Goal: Task Accomplishment & Management: Manage account settings

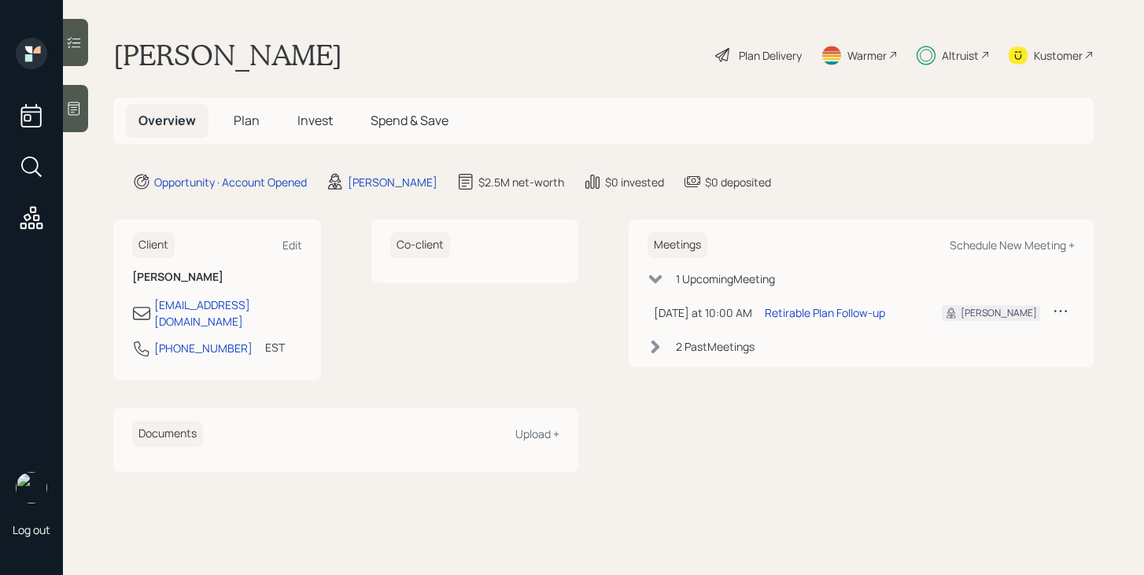
click at [969, 54] on div "Altruist" at bounding box center [960, 55] width 37 height 17
click at [931, 57] on 65 at bounding box center [927, 56] width 12 height 12
click at [774, 52] on div "Plan Delivery" at bounding box center [770, 55] width 63 height 17
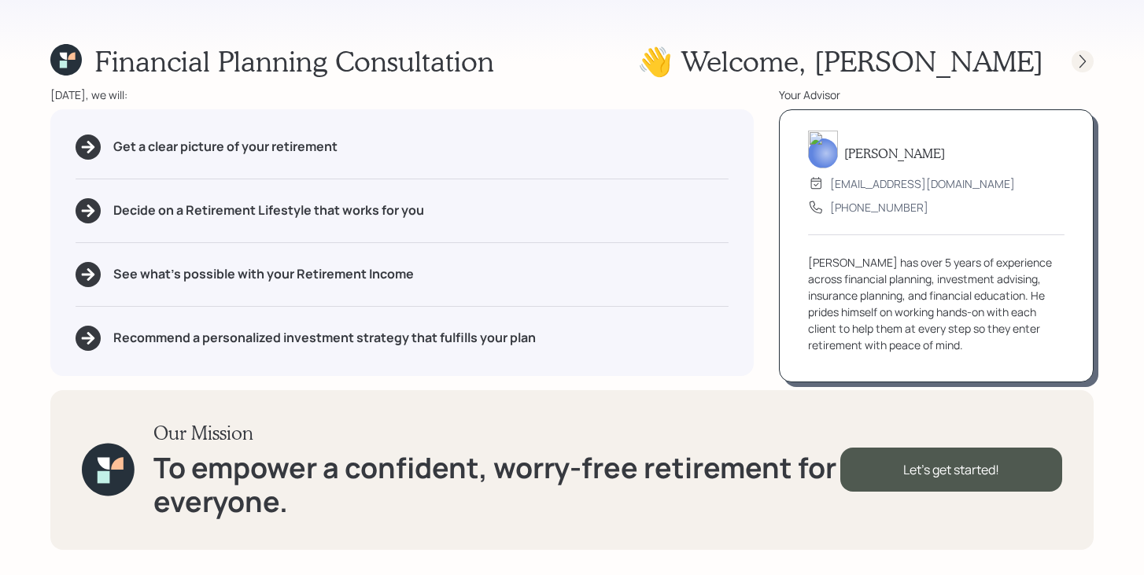
click at [1075, 55] on icon at bounding box center [1083, 62] width 16 height 16
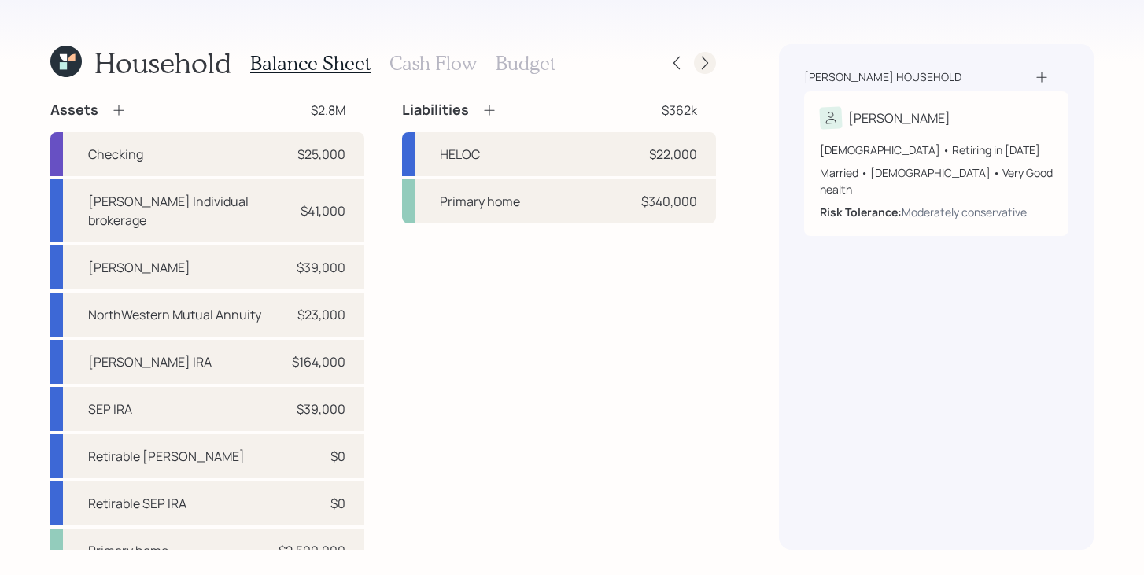
click at [701, 70] on icon at bounding box center [705, 63] width 16 height 16
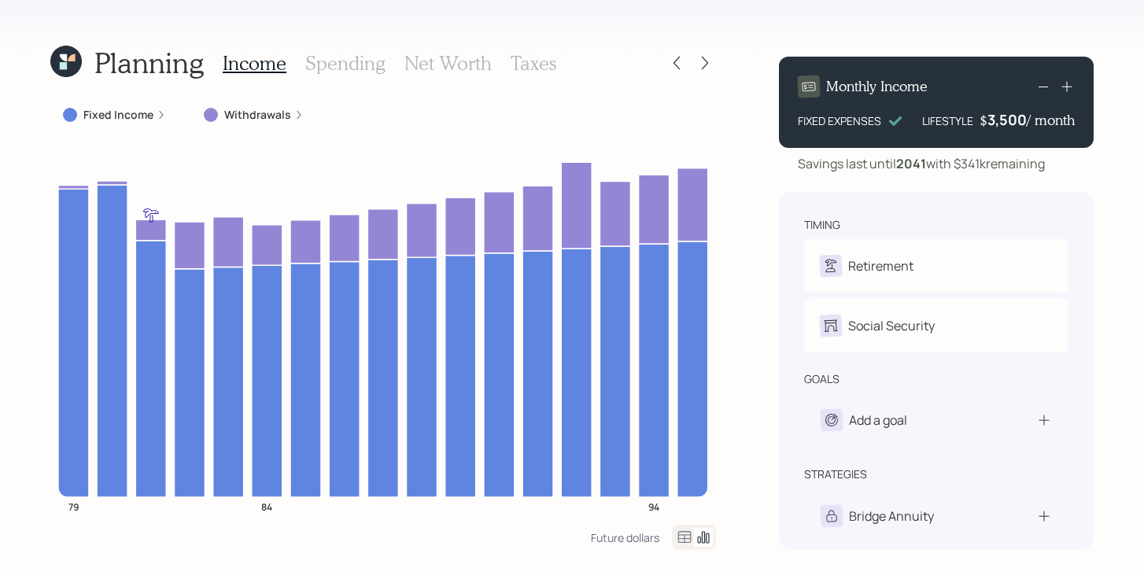
click at [701, 70] on icon at bounding box center [705, 63] width 16 height 16
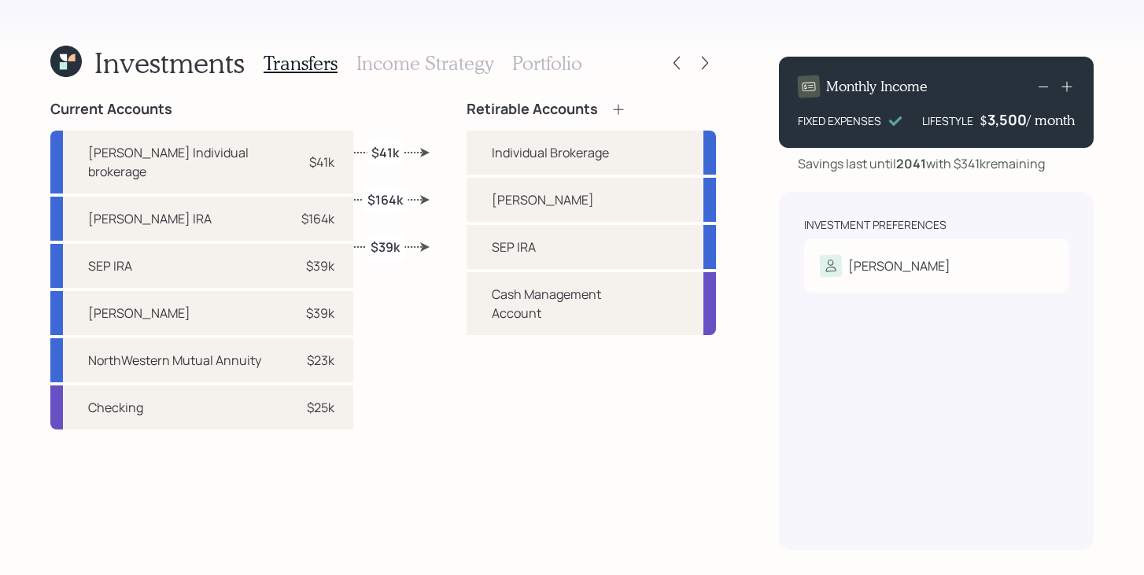
click at [72, 69] on icon at bounding box center [65, 61] width 31 height 31
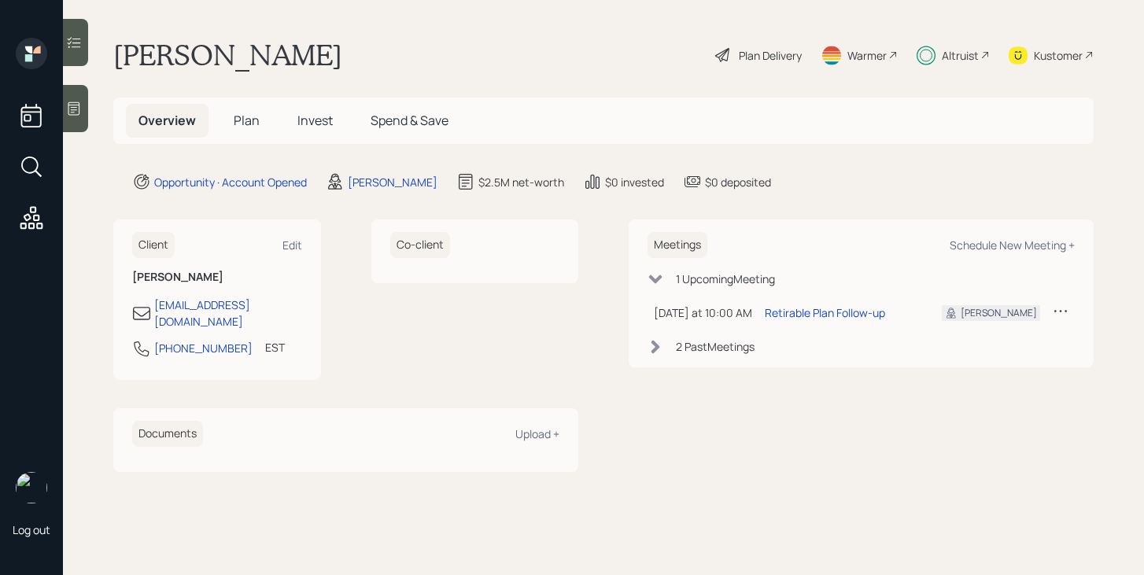
click at [326, 125] on span "Invest" at bounding box center [315, 120] width 35 height 17
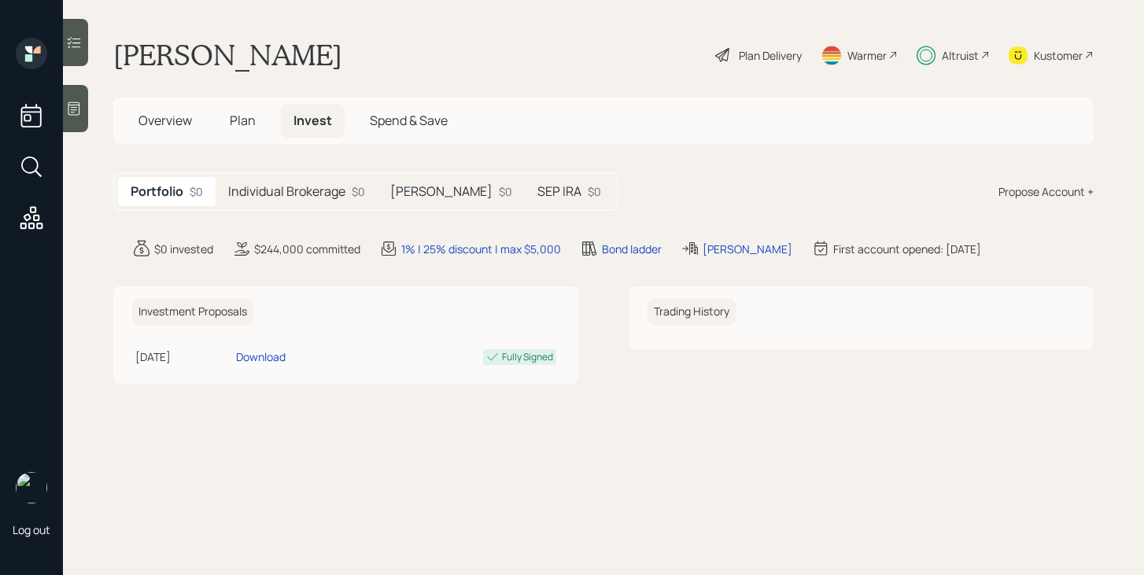
click at [305, 190] on h5 "Individual Brokerage" at bounding box center [286, 191] width 117 height 15
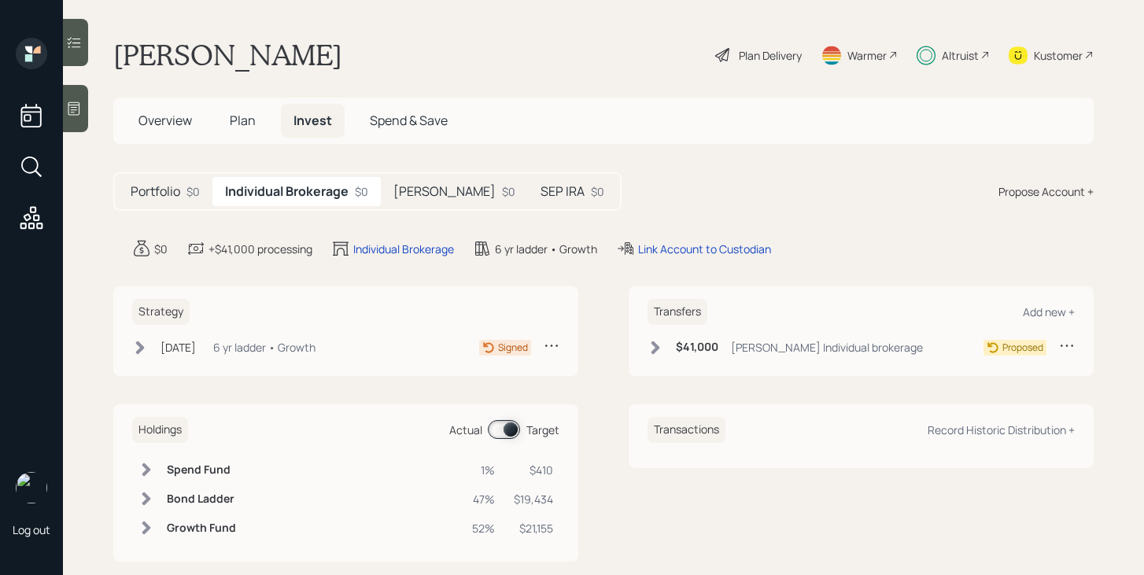
click at [541, 197] on h5 "SEP IRA" at bounding box center [563, 191] width 44 height 15
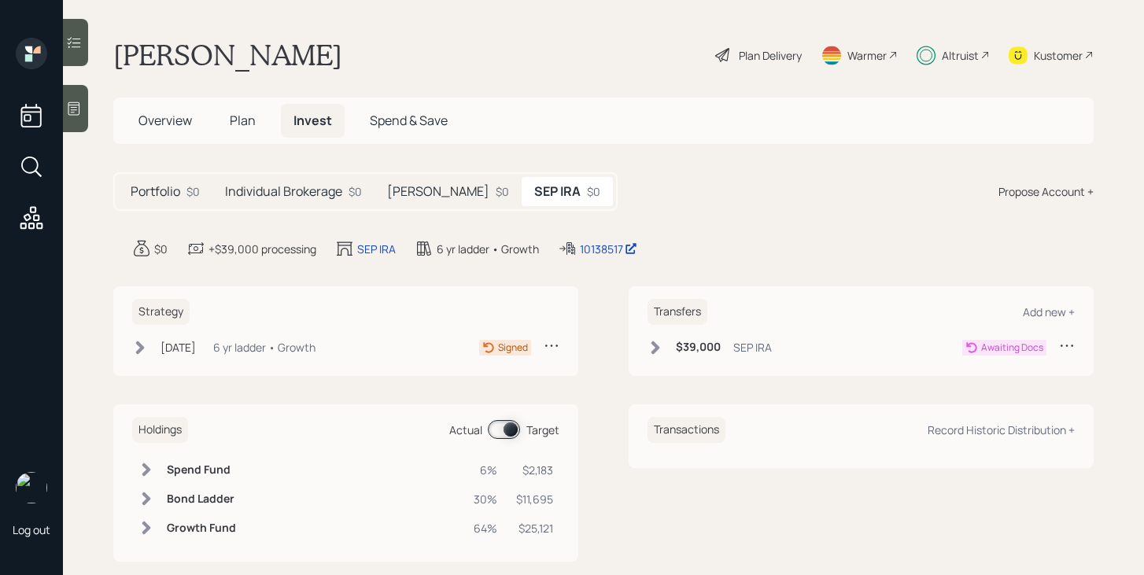
click at [425, 195] on h5 "[PERSON_NAME]" at bounding box center [438, 191] width 102 height 15
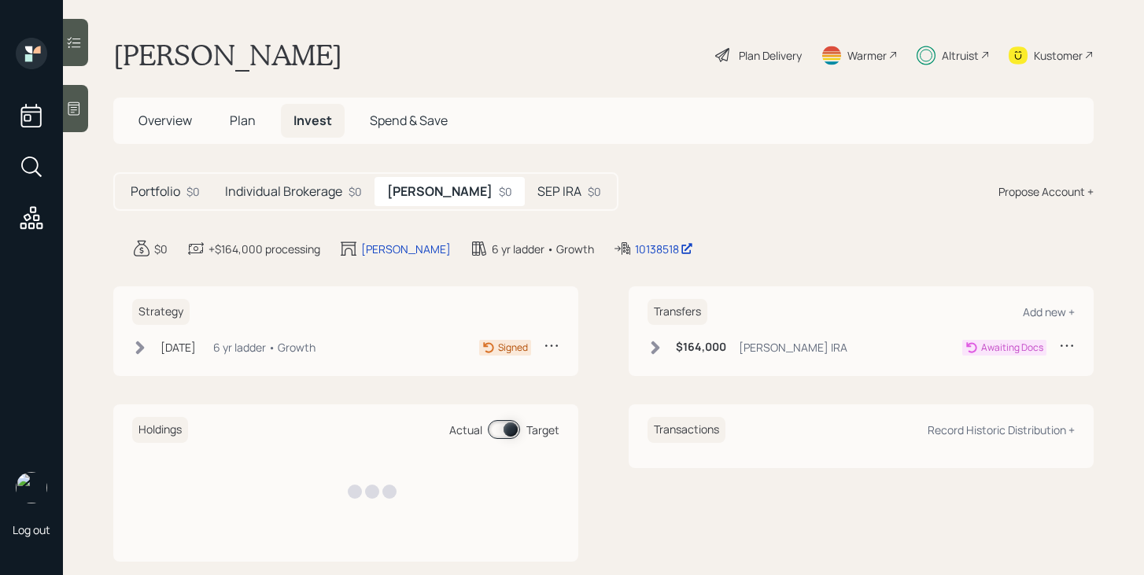
click at [656, 344] on icon at bounding box center [656, 347] width 9 height 13
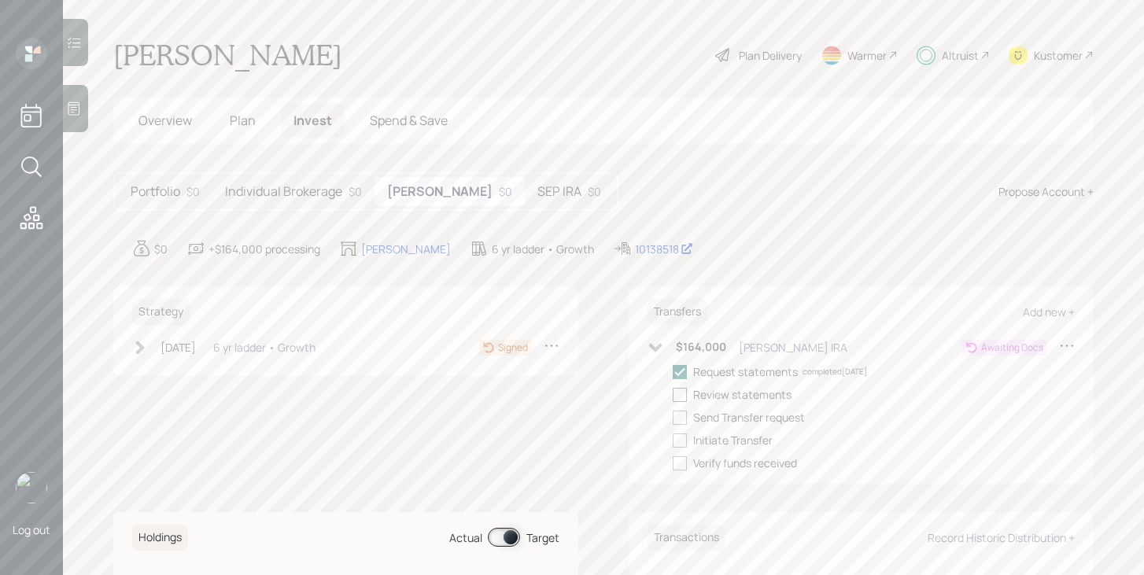
click at [681, 392] on div at bounding box center [680, 395] width 14 height 14
click at [673, 394] on input "checkbox" at bounding box center [672, 394] width 1 height 1
checkbox input "false"
click at [681, 419] on div at bounding box center [680, 418] width 14 height 14
click at [673, 418] on input "checkbox" at bounding box center [672, 417] width 1 height 1
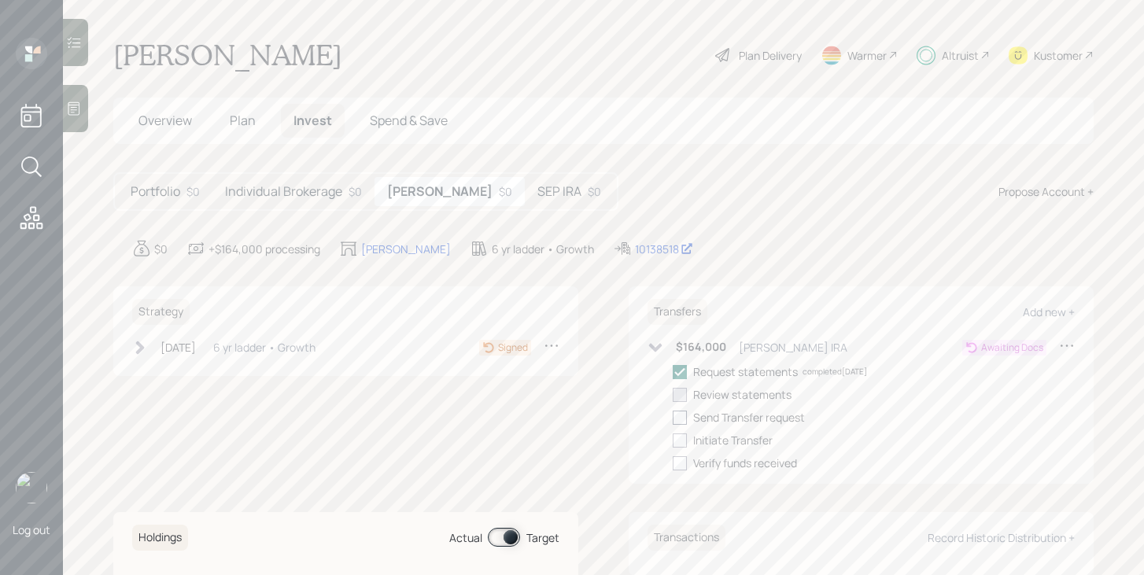
checkbox input "false"
checkbox input "true"
click at [538, 192] on h5 "SEP IRA" at bounding box center [560, 191] width 44 height 15
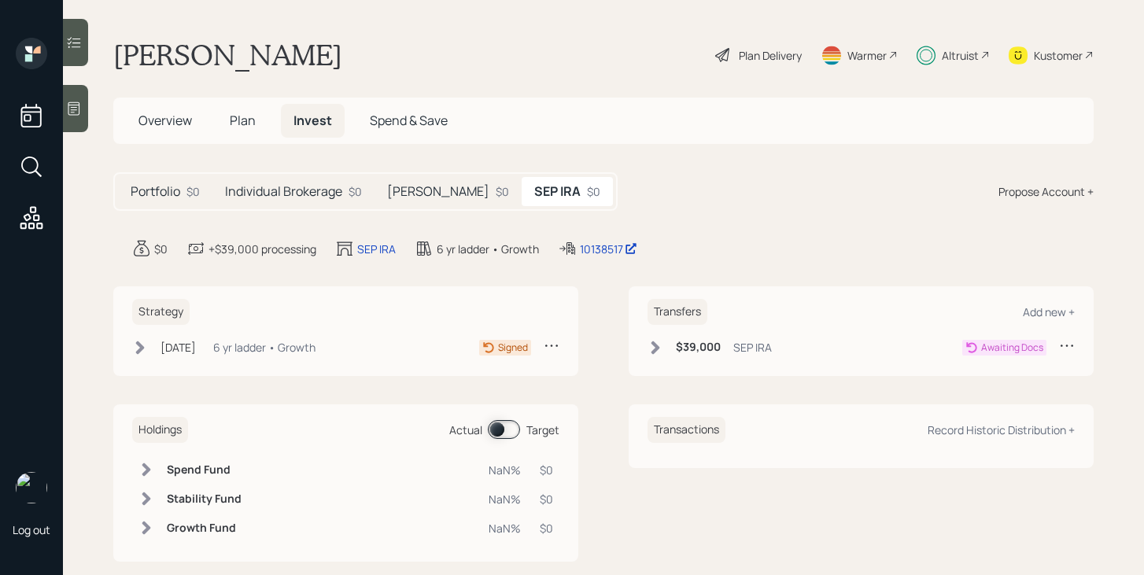
click at [421, 200] on div "[PERSON_NAME] $0" at bounding box center [448, 191] width 147 height 29
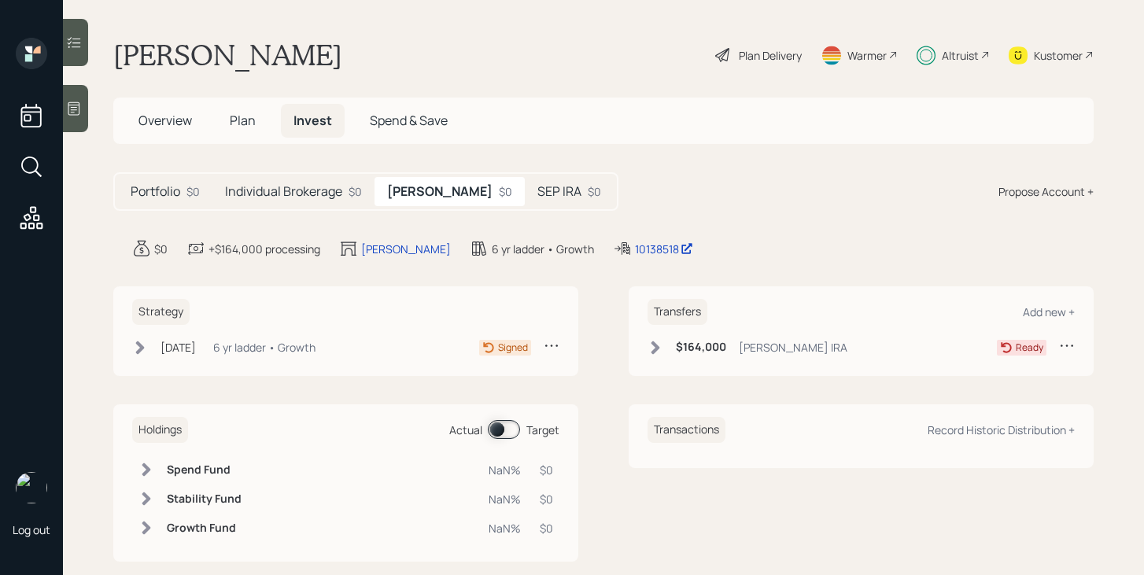
click at [653, 346] on icon at bounding box center [656, 348] width 16 height 16
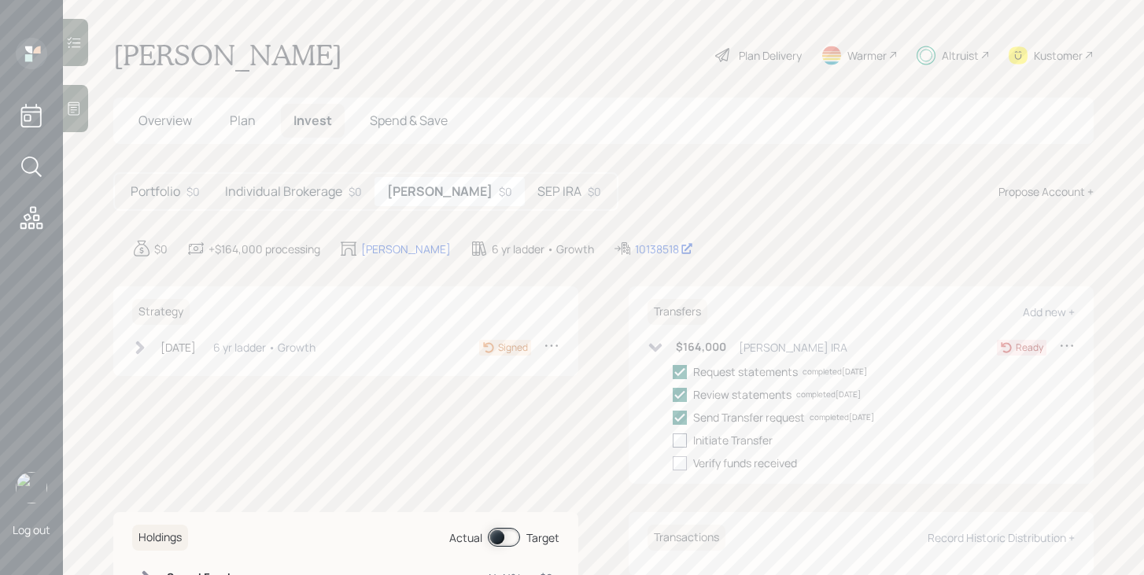
click at [680, 446] on div at bounding box center [680, 441] width 14 height 14
click at [673, 441] on input "checkbox" at bounding box center [672, 440] width 1 height 1
checkbox input "true"
click at [955, 60] on div "Altruist" at bounding box center [960, 55] width 37 height 17
click at [190, 125] on span "Overview" at bounding box center [166, 120] width 54 height 17
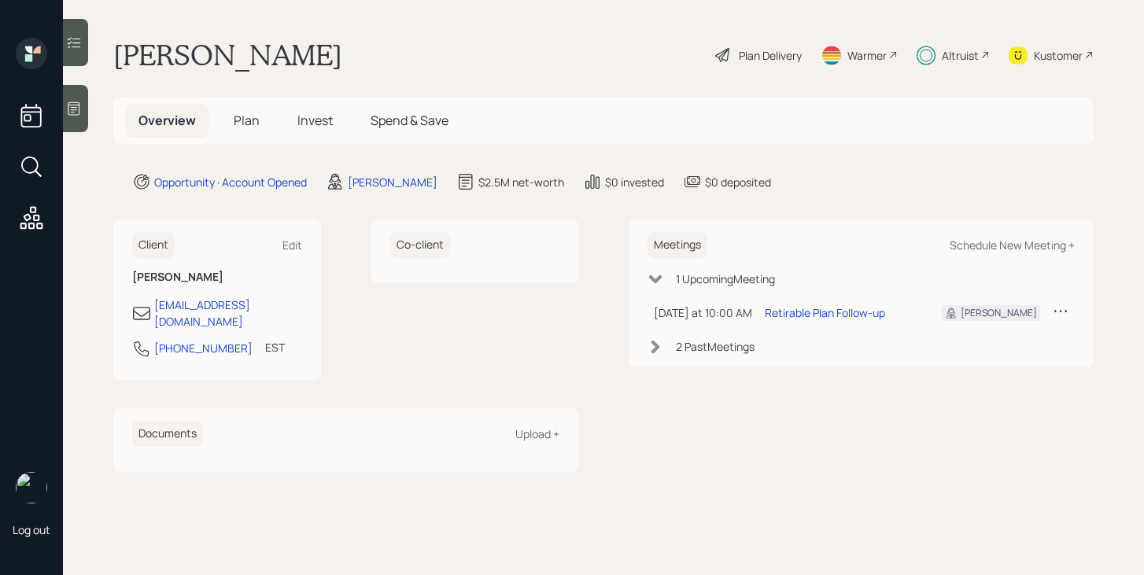
click at [974, 54] on div "Altruist" at bounding box center [960, 55] width 37 height 17
click at [309, 120] on span "Invest" at bounding box center [315, 120] width 35 height 17
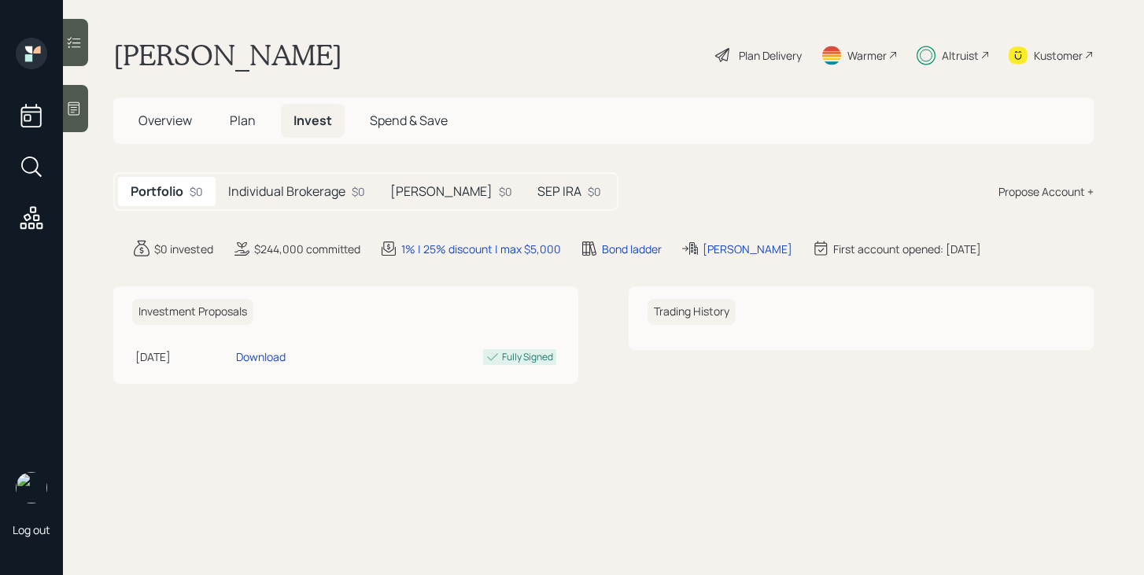
click at [538, 198] on h5 "SEP IRA" at bounding box center [560, 191] width 44 height 15
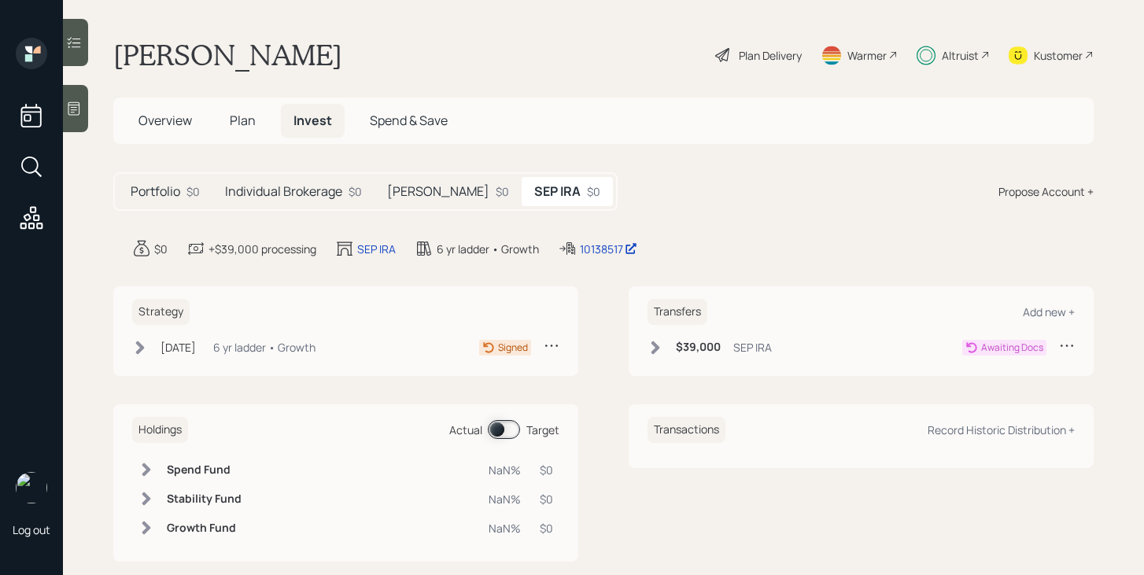
click at [656, 346] on icon at bounding box center [656, 347] width 9 height 13
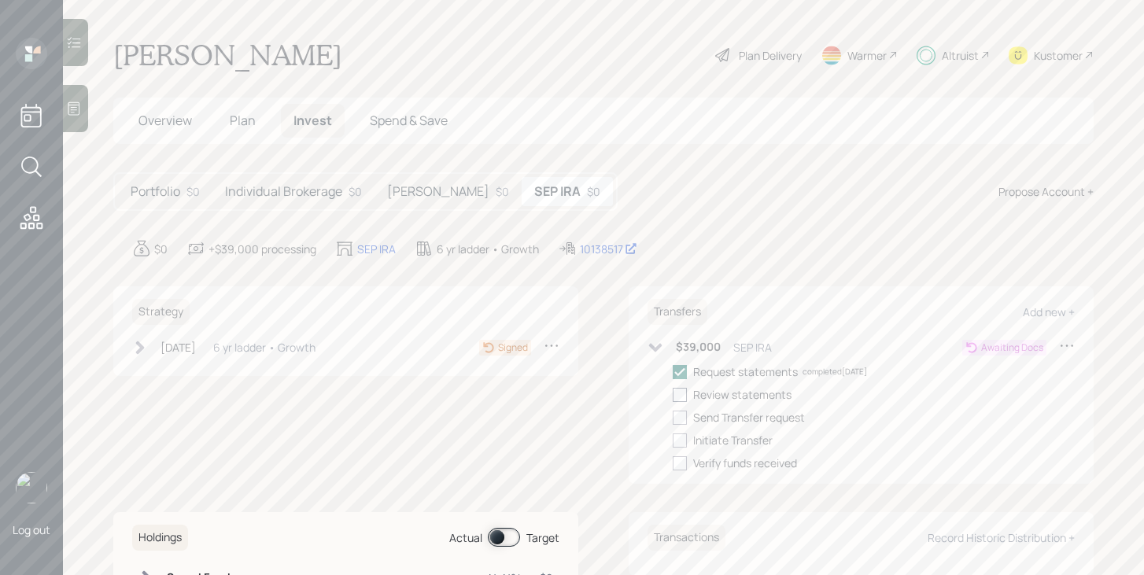
click at [683, 399] on div at bounding box center [680, 395] width 14 height 14
click at [673, 395] on input "checkbox" at bounding box center [672, 394] width 1 height 1
checkbox input "true"
click at [683, 412] on div at bounding box center [680, 418] width 14 height 14
click at [673, 417] on input "checkbox" at bounding box center [672, 417] width 1 height 1
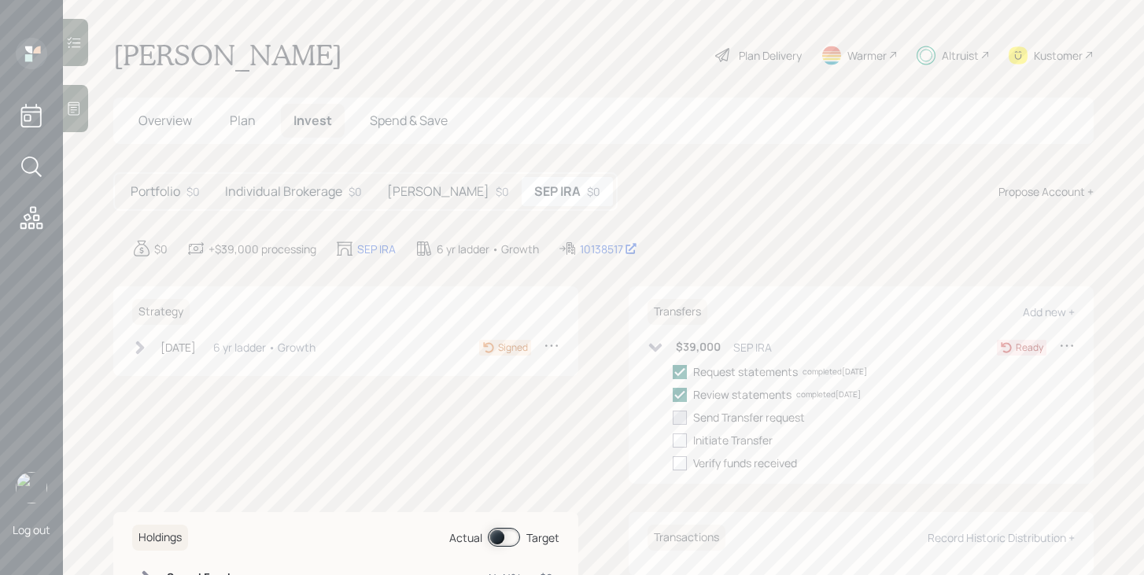
checkbox input "true"
click at [660, 349] on icon at bounding box center [656, 348] width 16 height 16
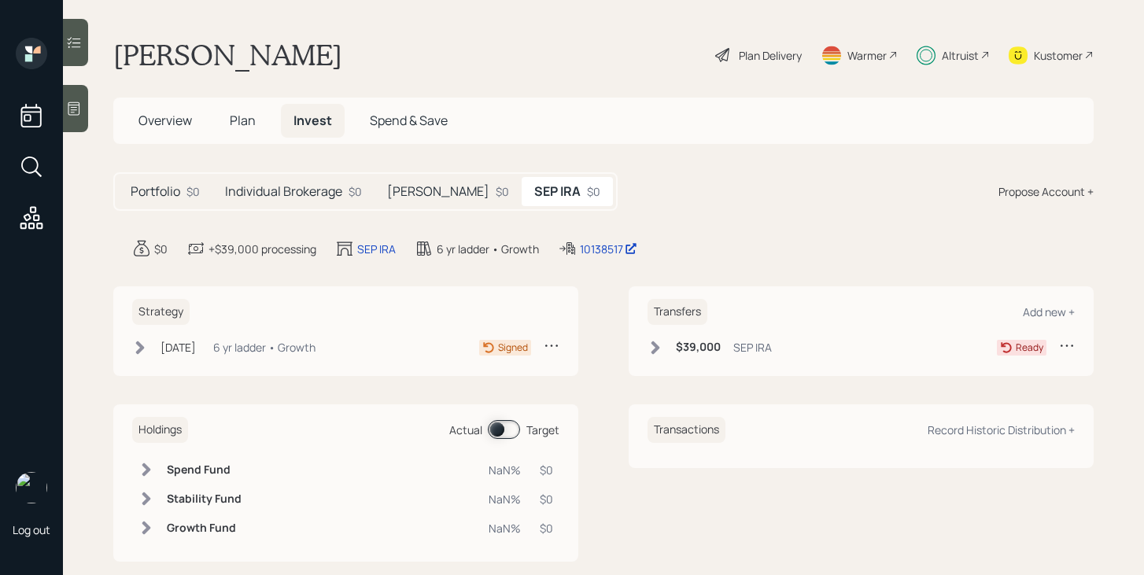
click at [151, 196] on h5 "Portfolio" at bounding box center [156, 191] width 50 height 15
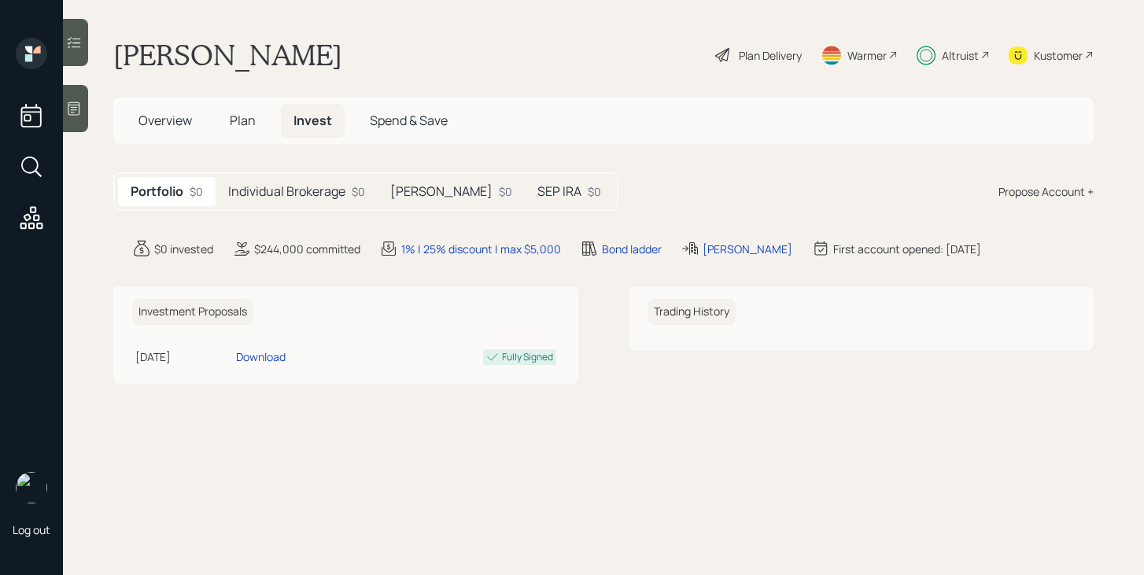
click at [177, 113] on span "Overview" at bounding box center [166, 120] width 54 height 17
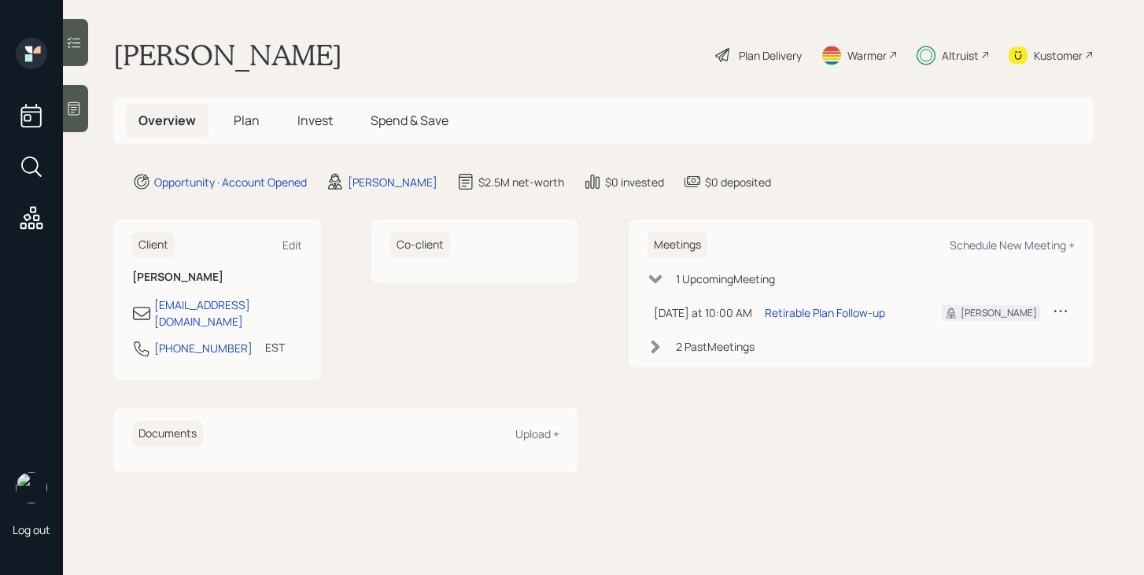
click at [305, 122] on span "Invest" at bounding box center [315, 120] width 35 height 17
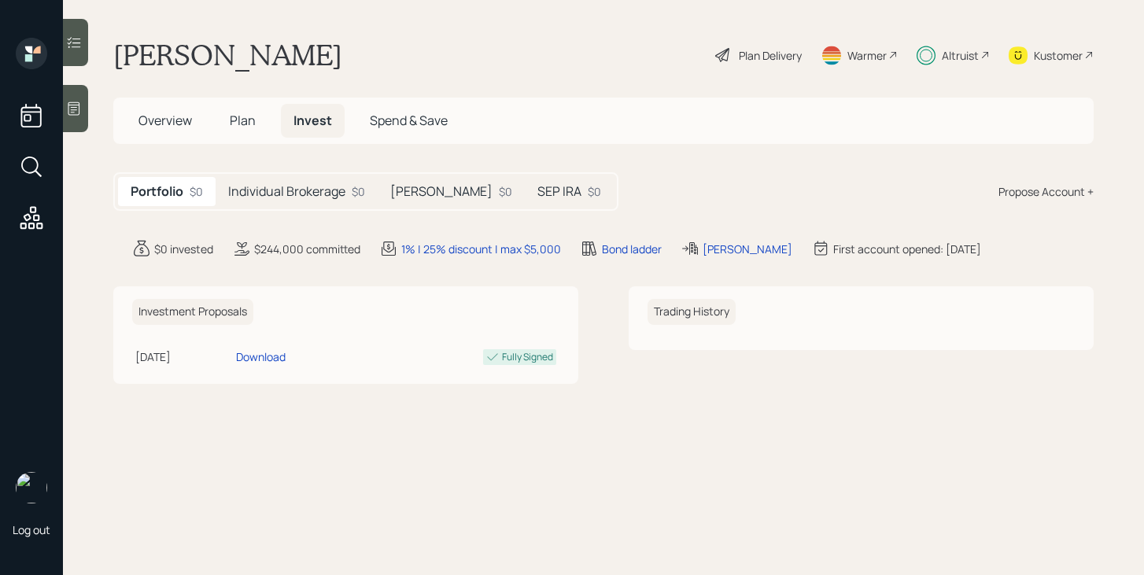
click at [588, 195] on div "$0" at bounding box center [594, 191] width 13 height 17
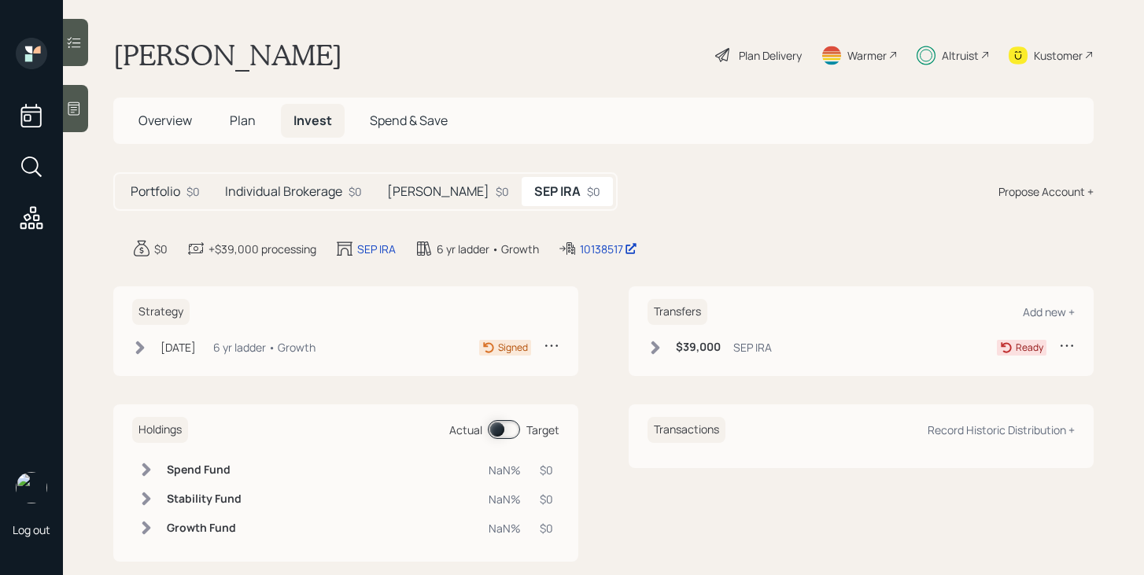
click at [655, 349] on icon at bounding box center [656, 347] width 9 height 13
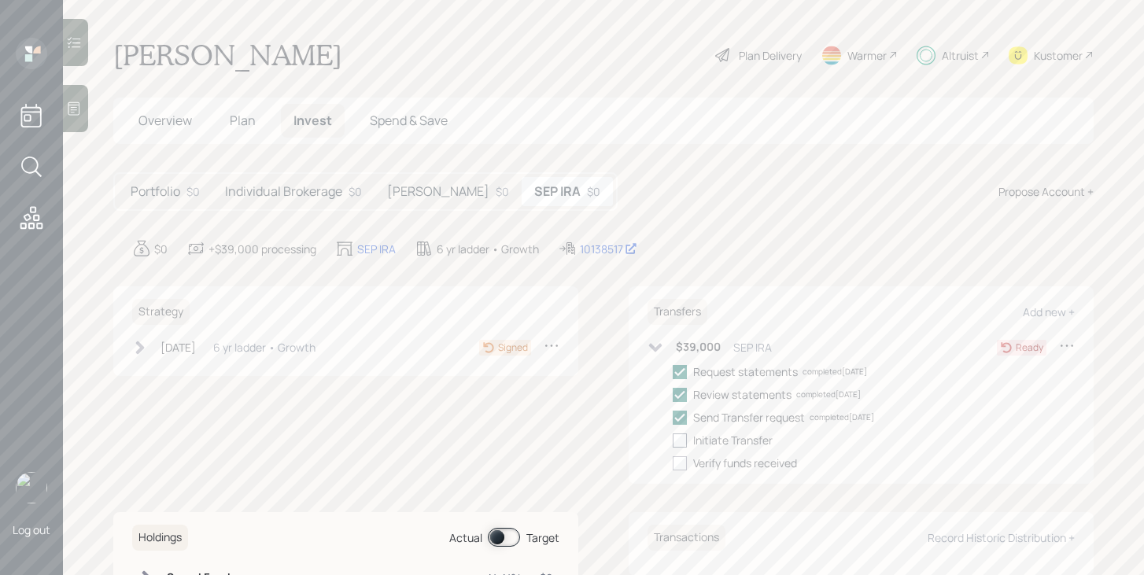
click at [685, 440] on div at bounding box center [680, 441] width 14 height 14
click at [673, 440] on input "checkbox" at bounding box center [672, 440] width 1 height 1
checkbox input "true"
click at [290, 194] on h5 "Individual Brokerage" at bounding box center [283, 191] width 117 height 15
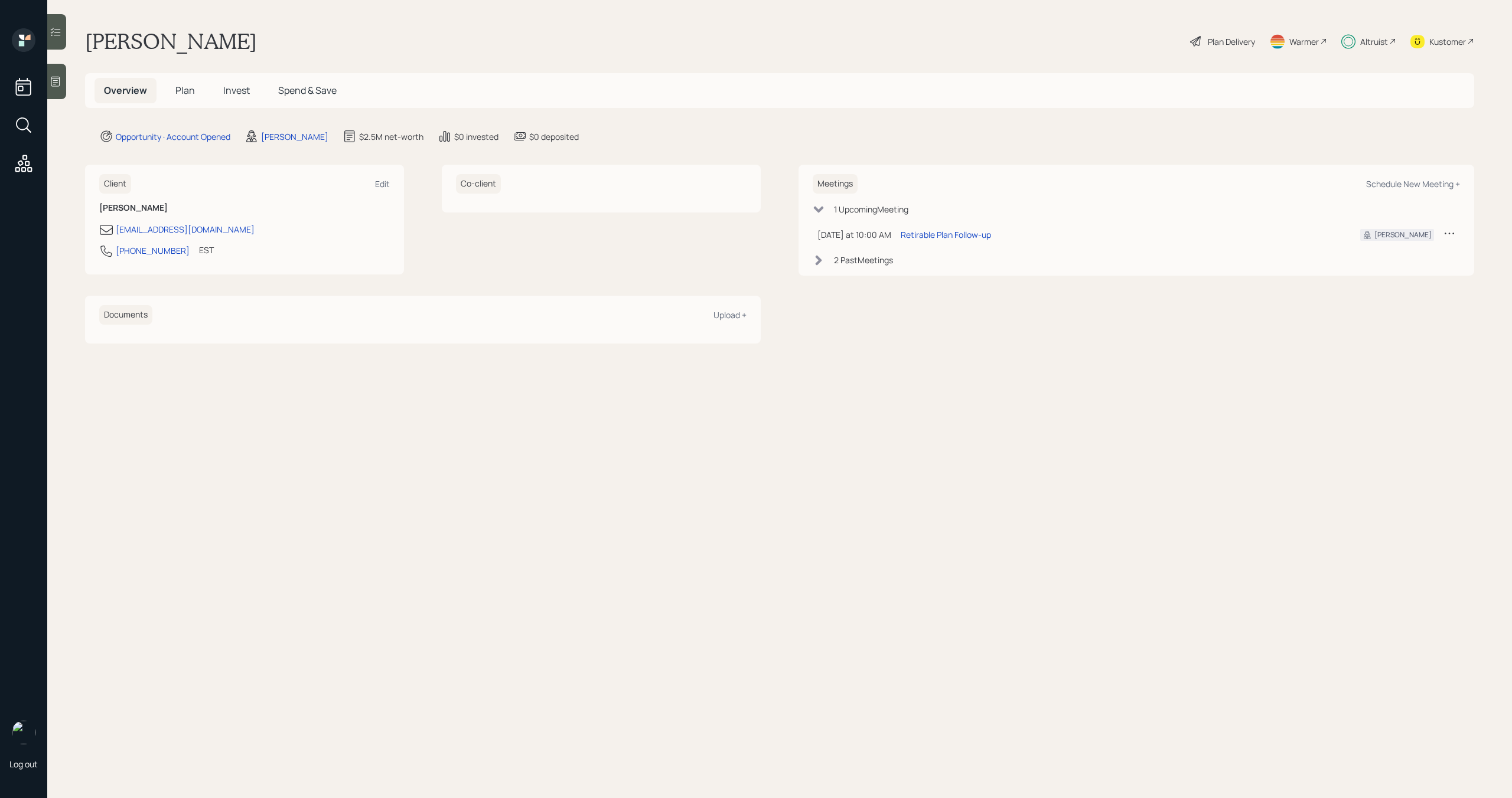
click at [182, 94] on span "Plan" at bounding box center [185, 90] width 20 height 13
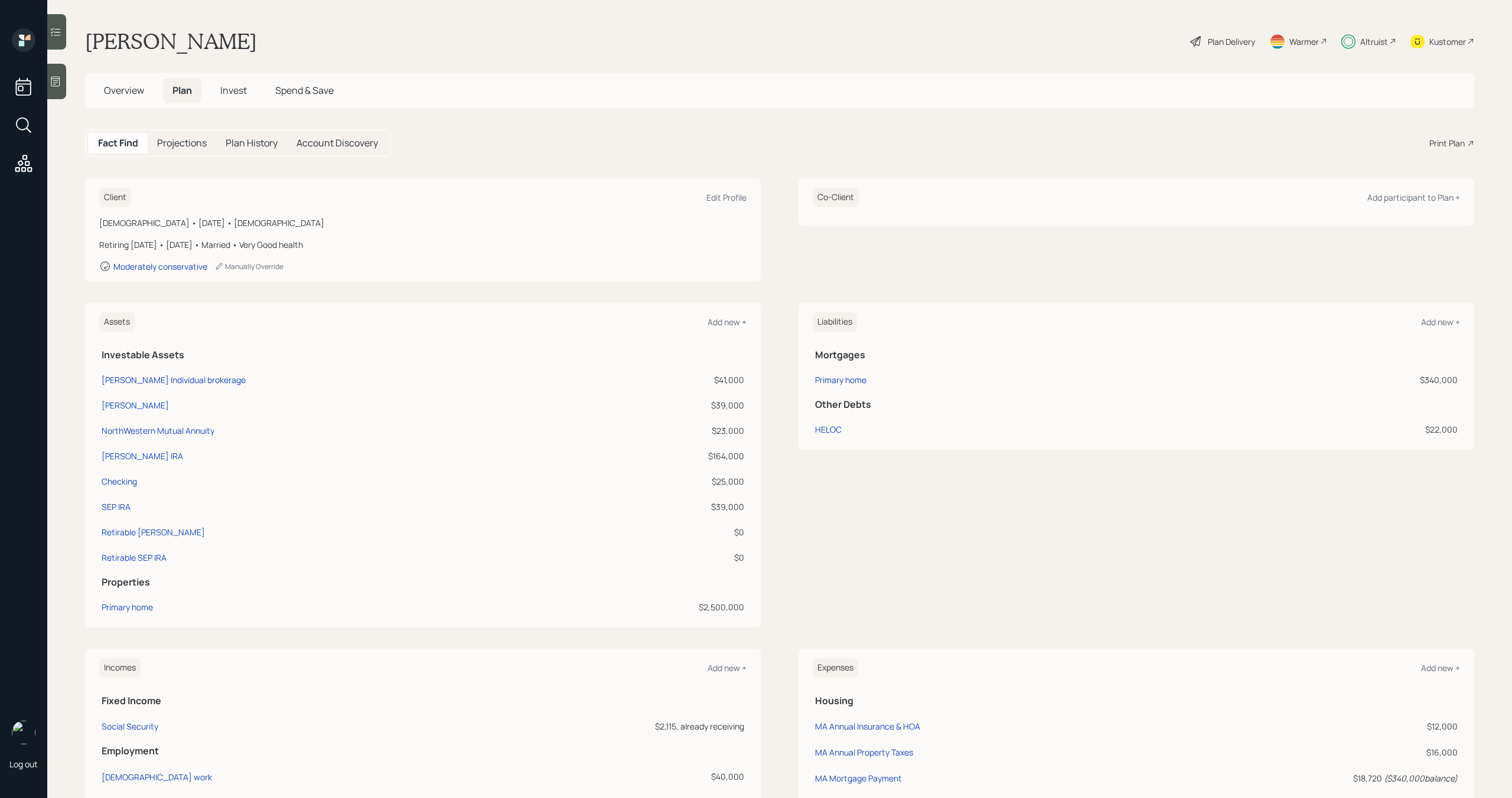
click at [137, 98] on h5 "Overview" at bounding box center [124, 91] width 59 height 26
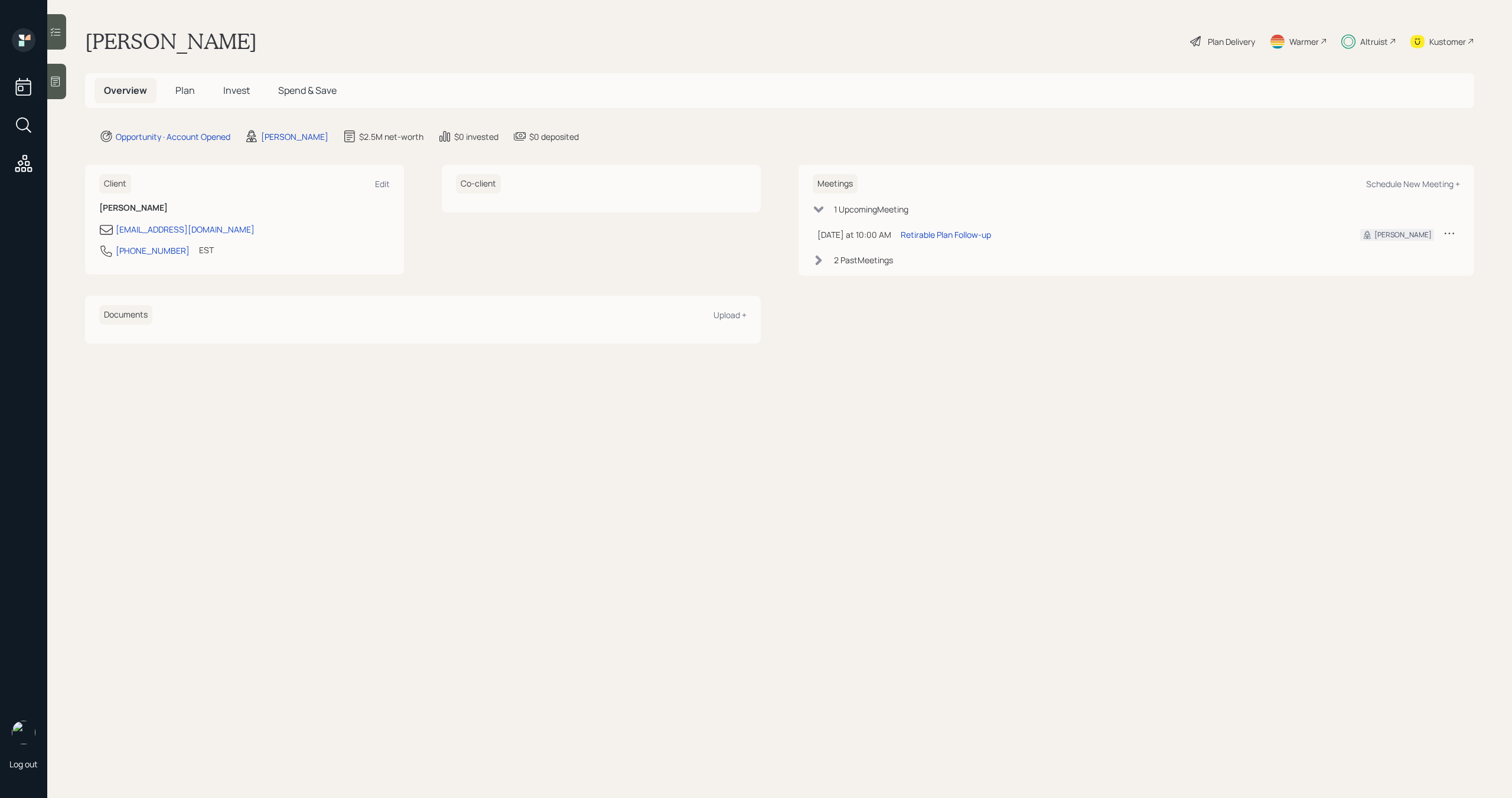
click at [191, 93] on span "Plan" at bounding box center [185, 90] width 20 height 13
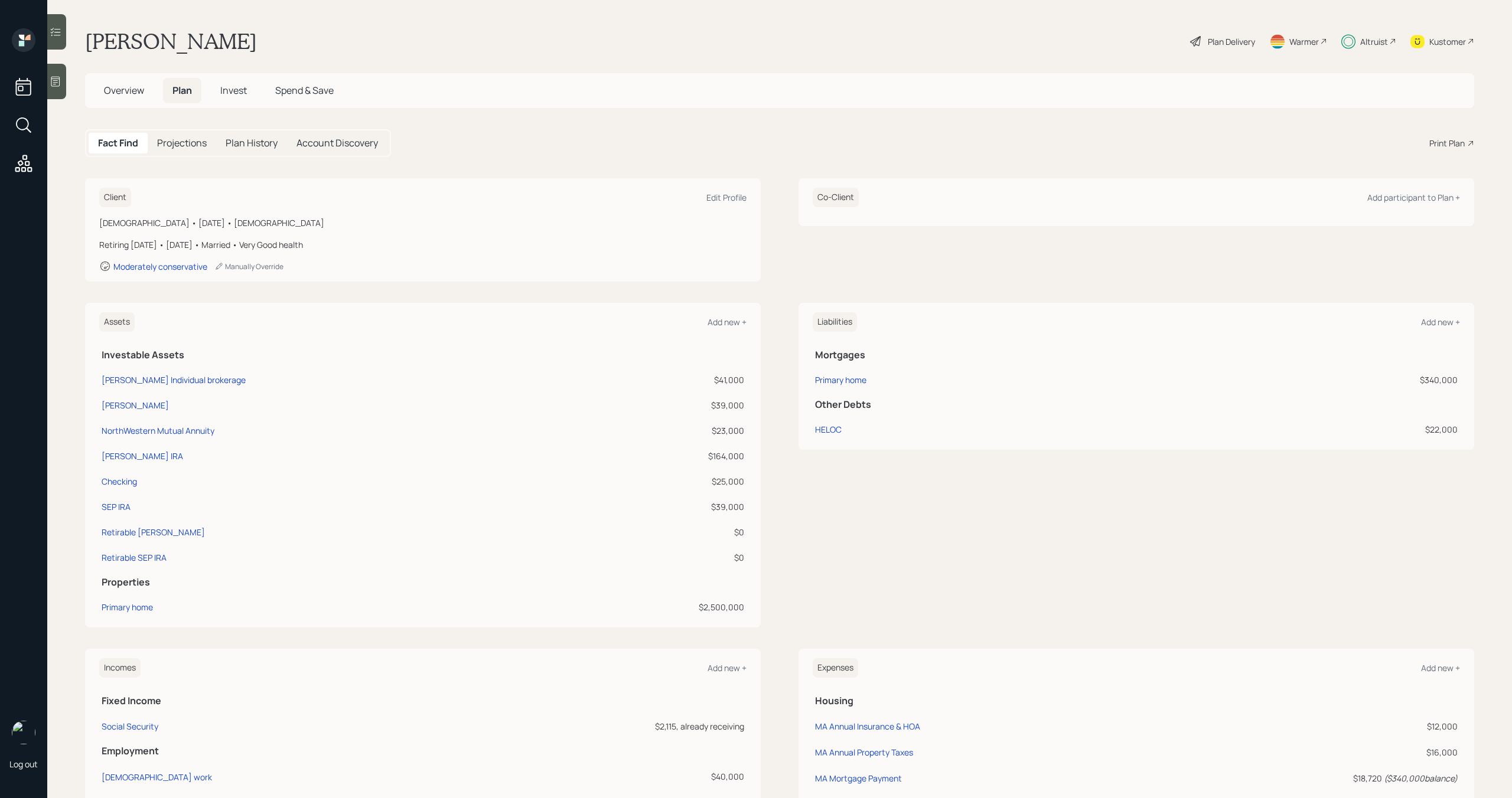
click at [239, 90] on span "Invest" at bounding box center [233, 90] width 26 height 13
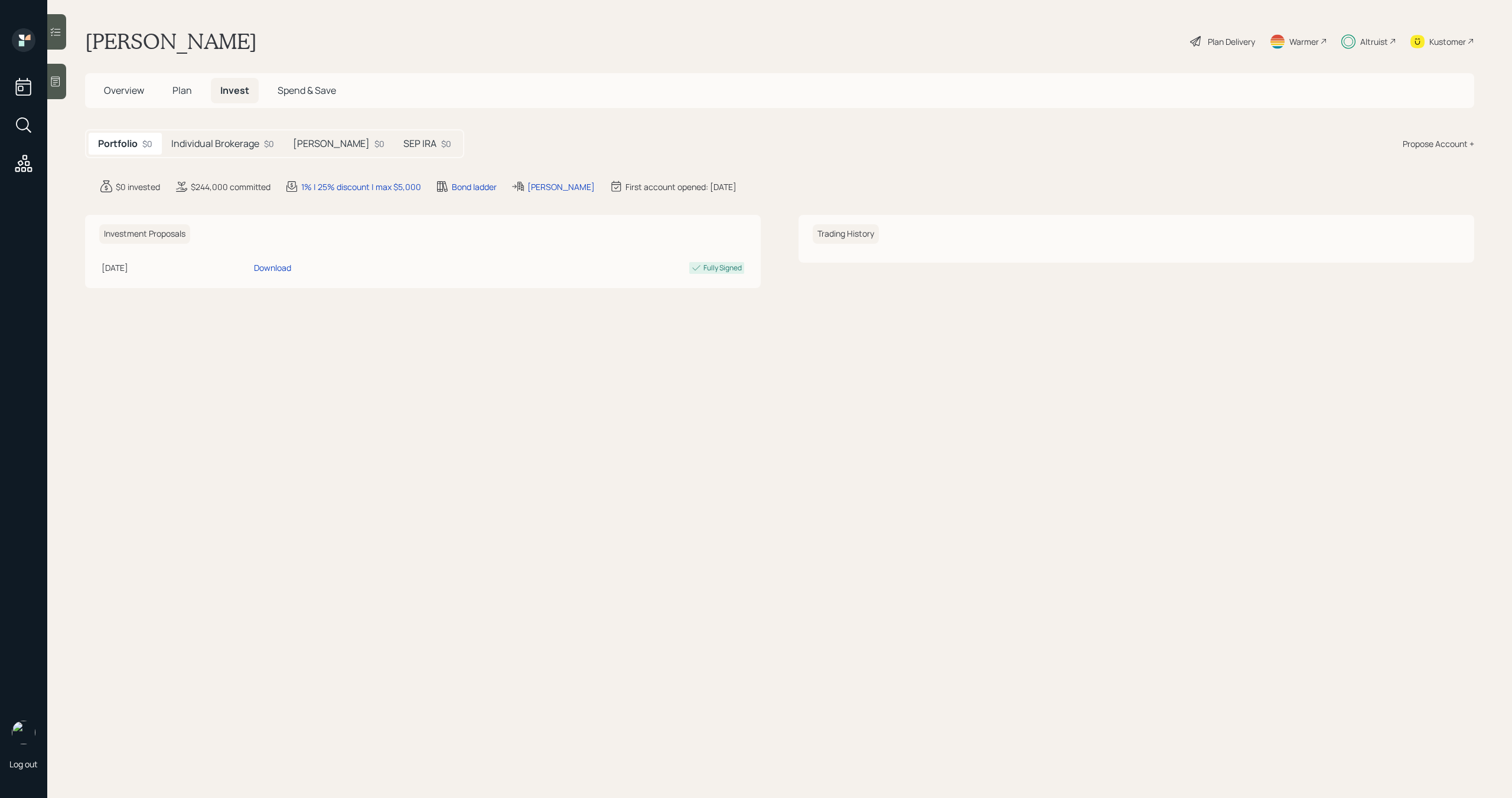
click at [134, 94] on span "Overview" at bounding box center [125, 90] width 41 height 13
